Goal: Task Accomplishment & Management: Complete application form

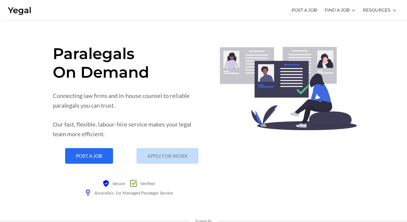
click at [174, 153] on span "APPLY FOR WORK" at bounding box center [167, 155] width 40 height 5
